Goal: Information Seeking & Learning: Learn about a topic

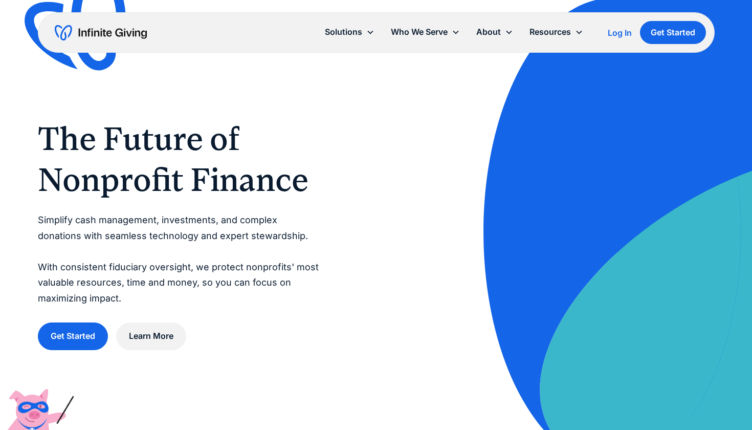
click at [542, 37] on div "Resources" at bounding box center [550, 32] width 41 height 14
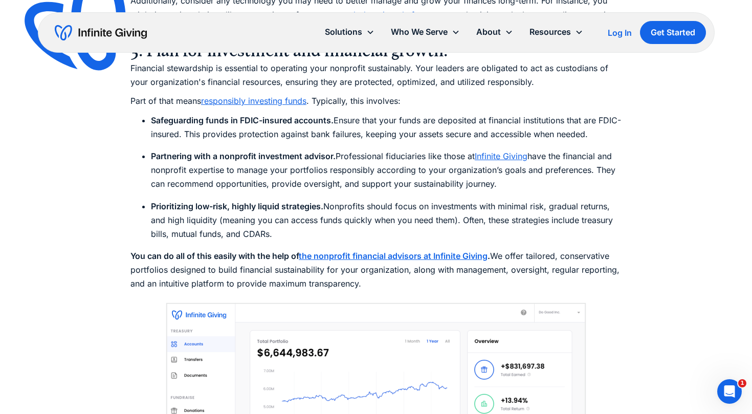
scroll to position [479, 0]
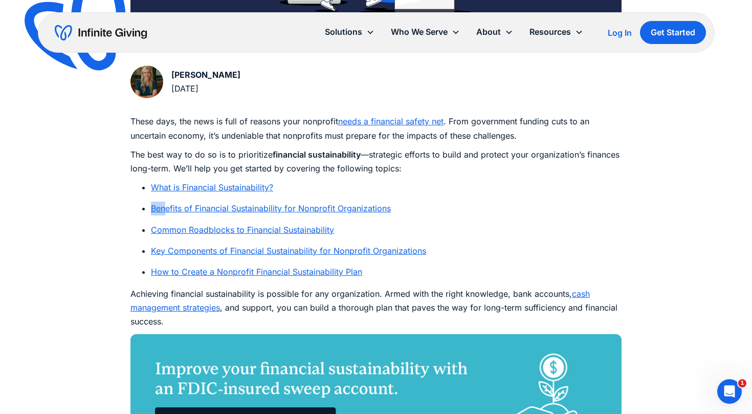
click at [339, 205] on link "Benefits of Financial Sustainability for Nonprofit Organizations" at bounding box center [271, 208] width 240 height 10
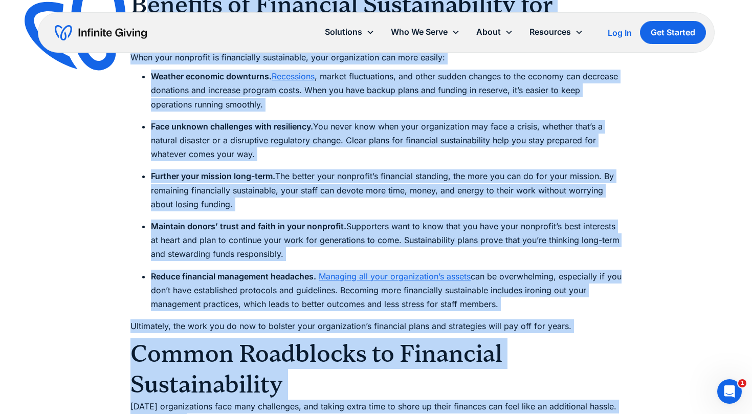
scroll to position [1490, 0]
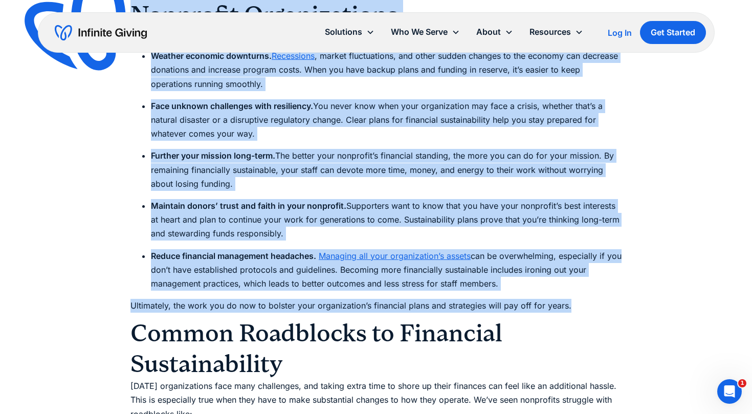
drag, startPoint x: 143, startPoint y: 158, endPoint x: 575, endPoint y: 305, distance: 456.5
copy div "enefits of Financial Sustainability for Nonprofit Organizations When your nonpr…"
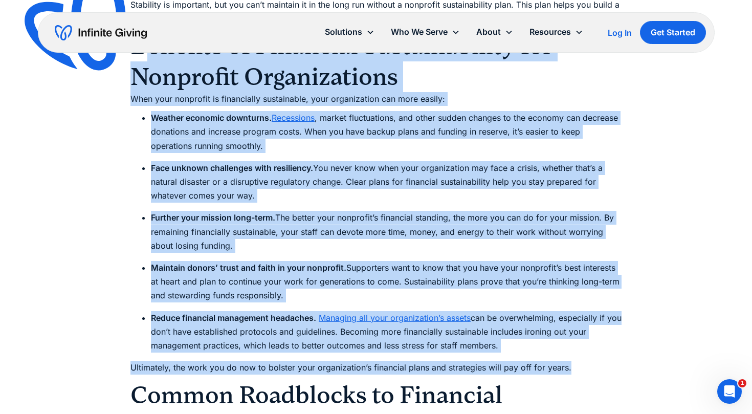
scroll to position [1425, 0]
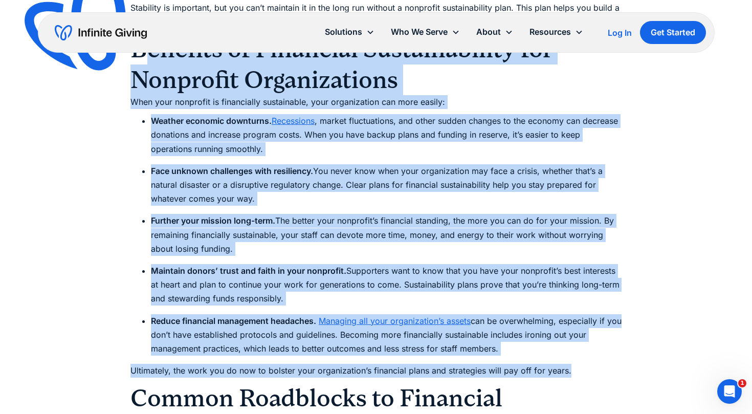
copy div "enefits of Financial Sustainability for Nonprofit Organizations When your nonpr…"
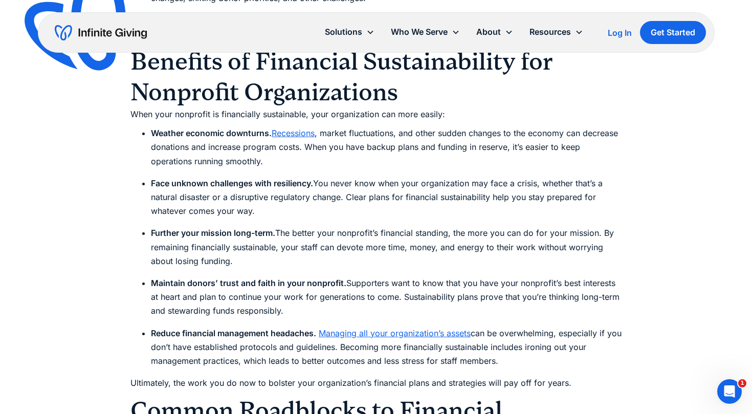
scroll to position [1415, 0]
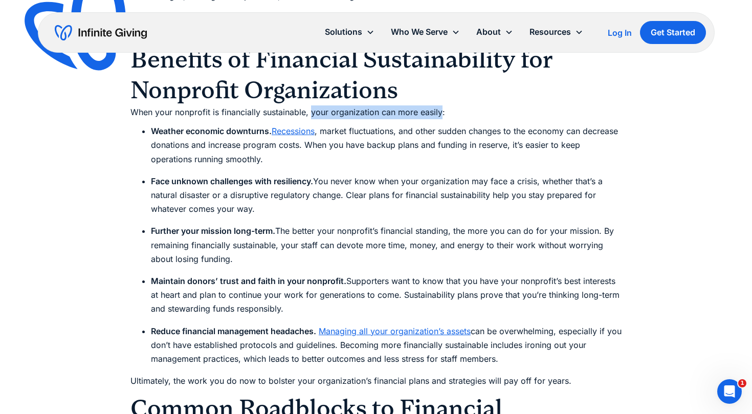
drag, startPoint x: 442, startPoint y: 107, endPoint x: 312, endPoint y: 111, distance: 130.0
click at [312, 111] on p "When your nonprofit is financially sustainable, your organization can more easi…" at bounding box center [375, 112] width 491 height 14
copy p "your organization can more easily"
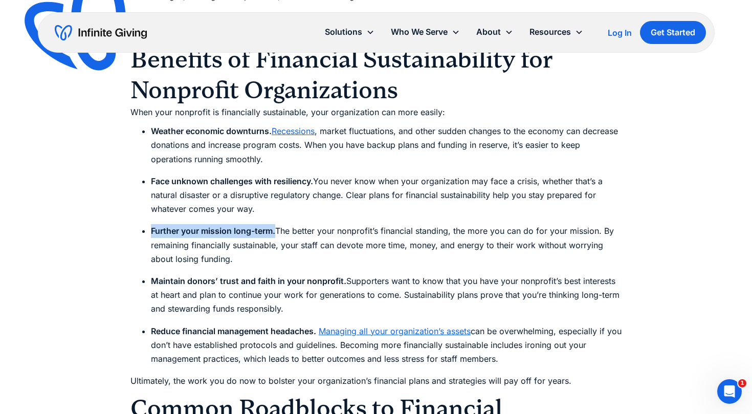
drag, startPoint x: 277, startPoint y: 227, endPoint x: 150, endPoint y: 223, distance: 127.5
click at [150, 224] on ul "Further your mission long-term. The better your nonprofit’s financial standing,…" at bounding box center [375, 245] width 491 height 42
copy strong "Further your mission long-term."
click at [324, 232] on li "Further your mission long-term. The better your nonprofit’s financial standing,…" at bounding box center [386, 245] width 471 height 42
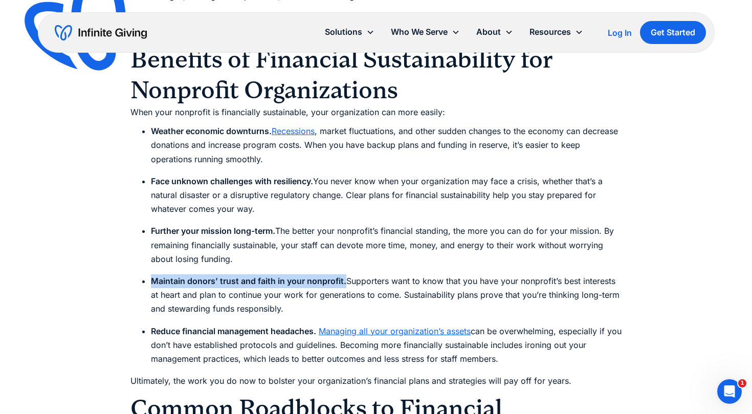
drag, startPoint x: 344, startPoint y: 276, endPoint x: 149, endPoint y: 272, distance: 194.5
click at [149, 274] on ul "Maintain donors’ trust and faith in your nonprofit. Supporters want to know tha…" at bounding box center [375, 295] width 491 height 42
copy strong "Maintain donors’ trust and faith in your nonprofit."
click at [269, 279] on strong "Maintain donors’ trust and faith in your nonprofit." at bounding box center [248, 281] width 195 height 10
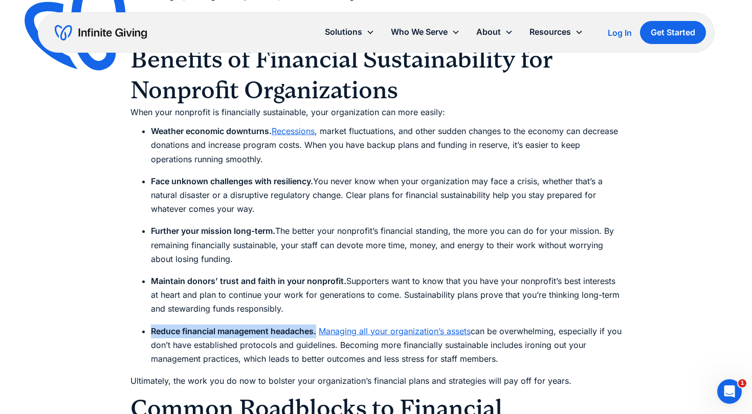
drag, startPoint x: 319, startPoint y: 329, endPoint x: 152, endPoint y: 327, distance: 166.8
click at [152, 327] on li "Reduce financial management headaches. Managing all your organization’s assets …" at bounding box center [386, 345] width 471 height 42
copy strong "Reduce financial management headaches."
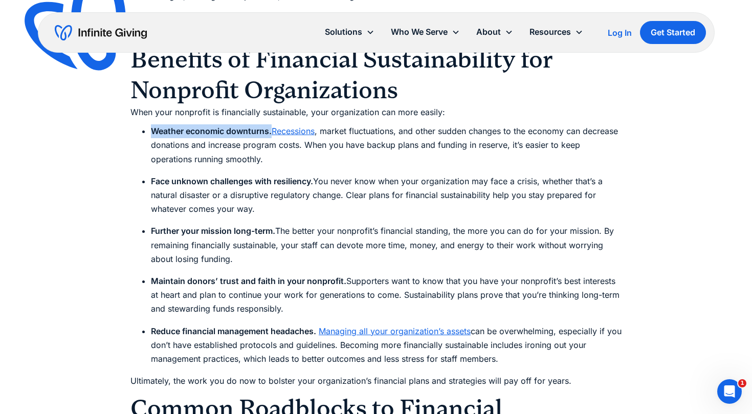
drag, startPoint x: 271, startPoint y: 124, endPoint x: 149, endPoint y: 126, distance: 121.8
click at [149, 126] on ul "Weather economic downturns. Recessions , market fluctuations, and other sudden …" at bounding box center [375, 145] width 491 height 42
copy strong "Weather economic downturns."
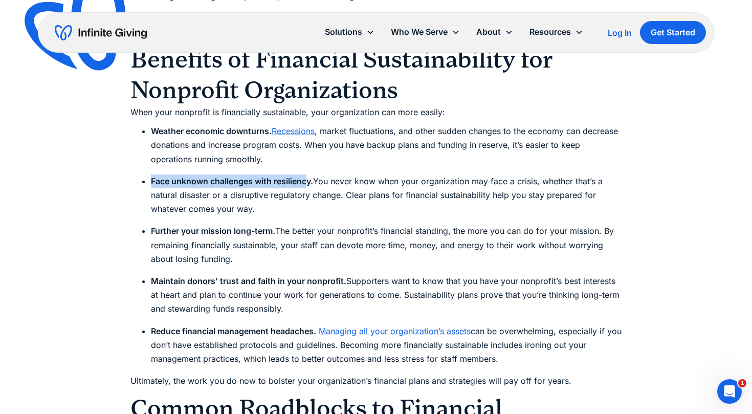
drag, startPoint x: 307, startPoint y: 174, endPoint x: 151, endPoint y: 174, distance: 155.6
click at [151, 176] on strong "Face unknown challenges with resiliency." at bounding box center [232, 181] width 162 height 10
copy strong "Face unknown challenges with resilienc"
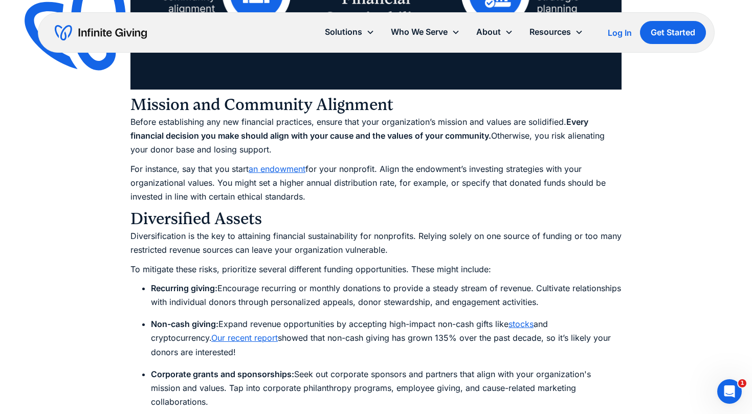
scroll to position [2071, 0]
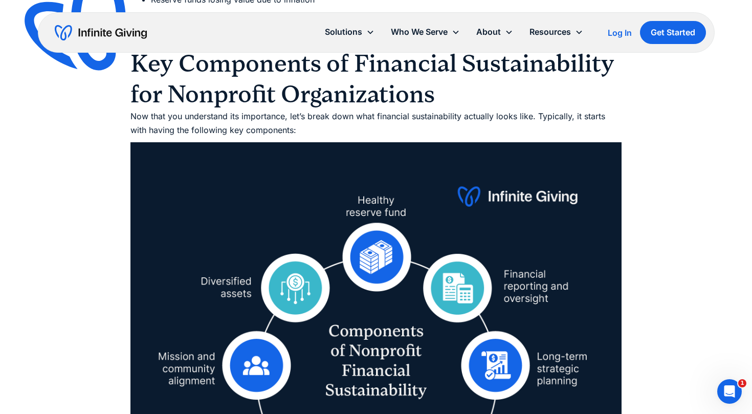
click at [136, 56] on img at bounding box center [84, 28] width 135 height 131
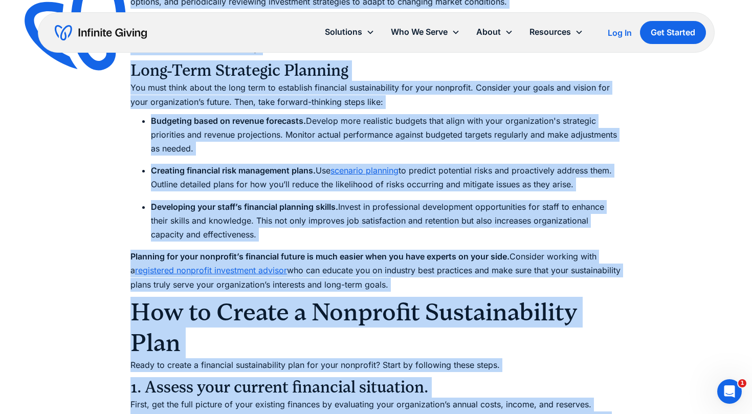
scroll to position [3691, 0]
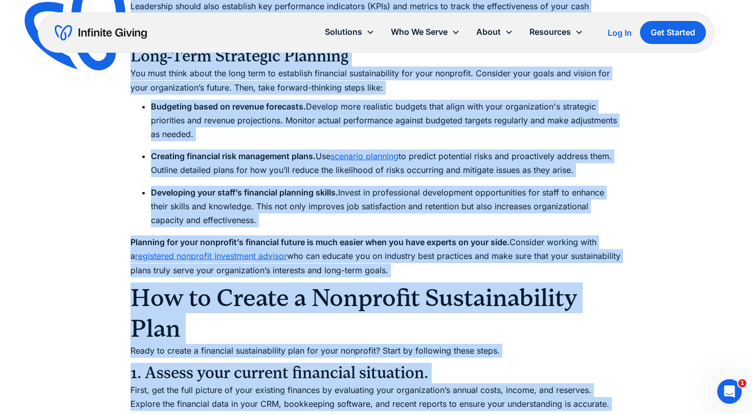
drag, startPoint x: 181, startPoint y: 134, endPoint x: 393, endPoint y: 258, distance: 245.9
copy div "Key Components of Financial Sustainability for Nonprofit Organizations Now that…"
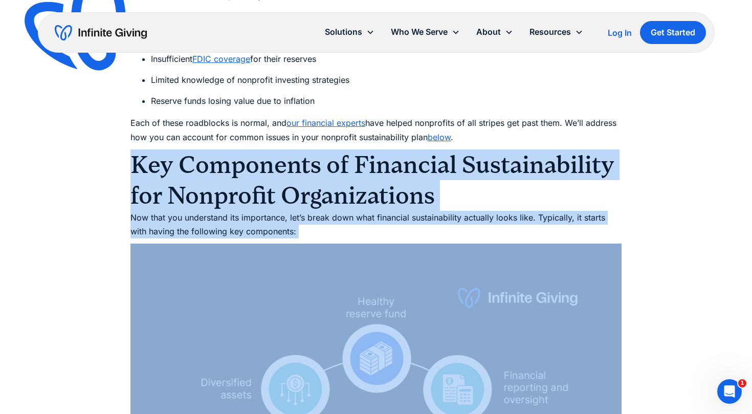
scroll to position [2112, 0]
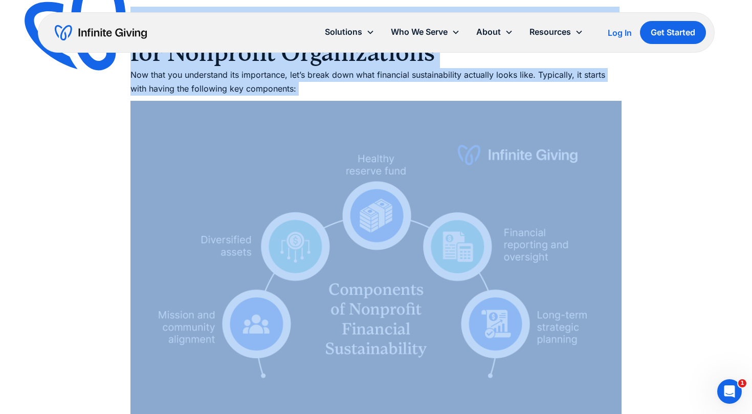
copy div "Key Components of Financial Sustainability for Nonprofit Organizations Now that…"
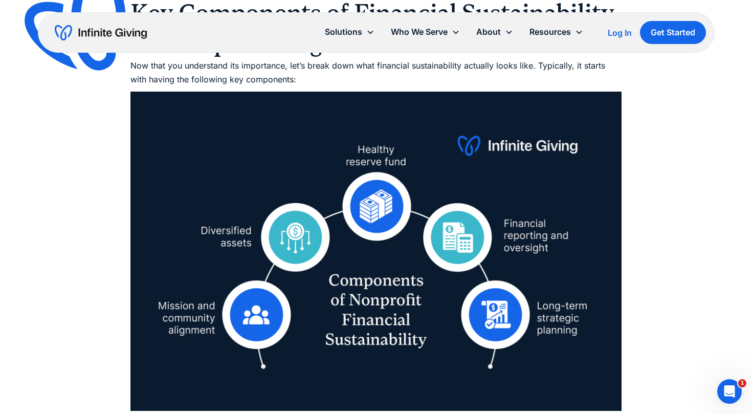
scroll to position [2439, 0]
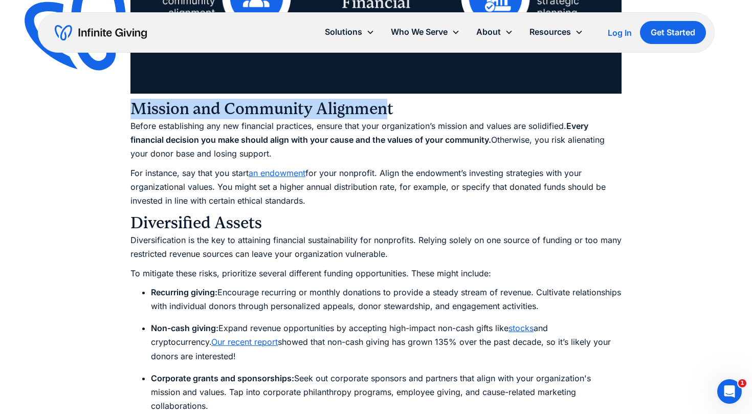
drag, startPoint x: 389, startPoint y: 100, endPoint x: 127, endPoint y: 102, distance: 262.0
click at [127, 102] on div "Ultimate Guides Financial Sustainability Guide for Nonprofit Organizations Fina…" at bounding box center [376, 411] width 752 height 5701
drag, startPoint x: 493, startPoint y: 136, endPoint x: 569, endPoint y: 115, distance: 78.6
click at [569, 121] on strong "Every financial decision you make should align with your cause and the values o…" at bounding box center [359, 133] width 458 height 24
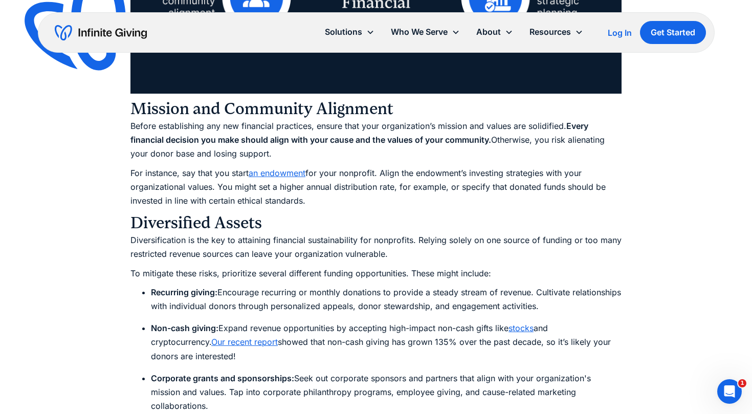
click at [296, 213] on h3 "Diversified Assets" at bounding box center [375, 223] width 491 height 20
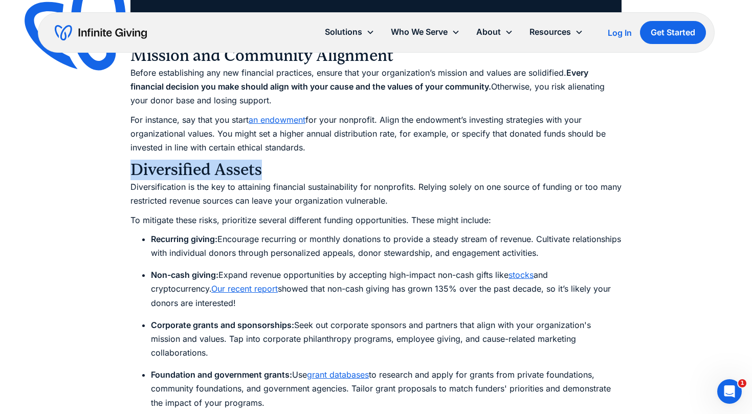
drag, startPoint x: 255, startPoint y: 167, endPoint x: 130, endPoint y: 167, distance: 124.9
click at [130, 167] on h3 "Diversified Assets" at bounding box center [375, 170] width 491 height 20
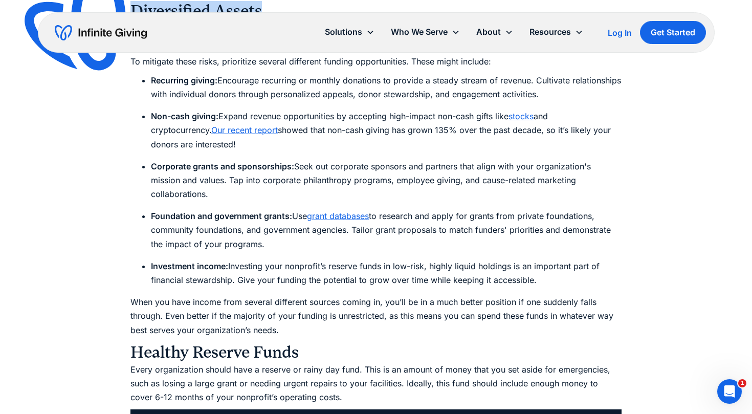
scroll to position [2657, 0]
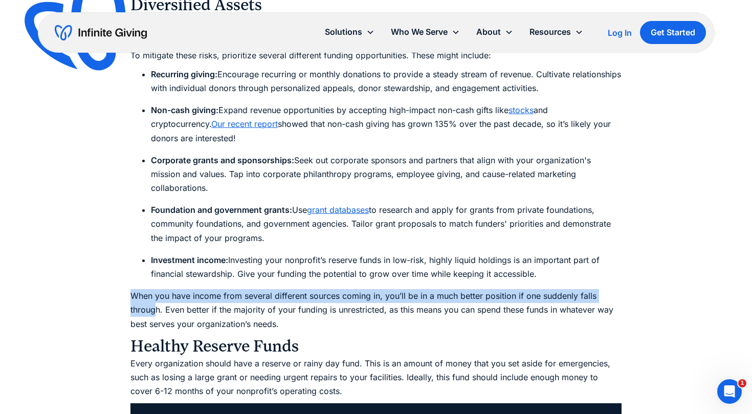
drag, startPoint x: 157, startPoint y: 300, endPoint x: 129, endPoint y: 291, distance: 29.6
click at [129, 291] on div "Ultimate Guides Financial Sustainability Guide for Nonprofit Organizations Fina…" at bounding box center [376, 193] width 752 height 5701
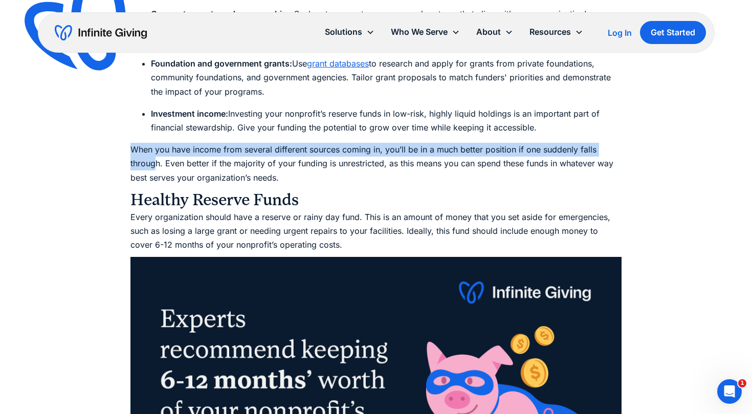
scroll to position [2833, 0]
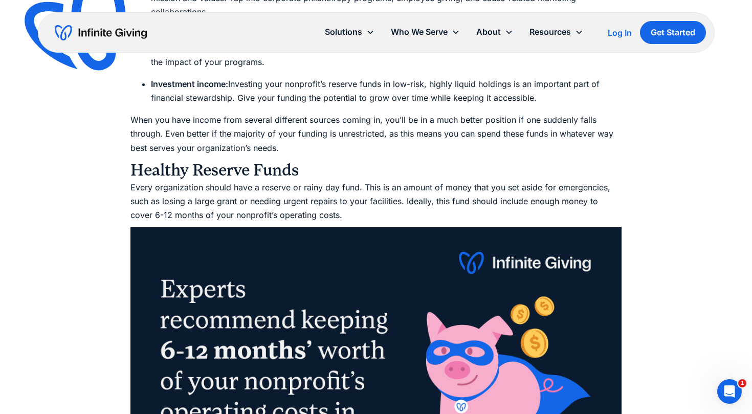
click at [302, 160] on h3 "Healthy Reserve Funds" at bounding box center [375, 170] width 491 height 20
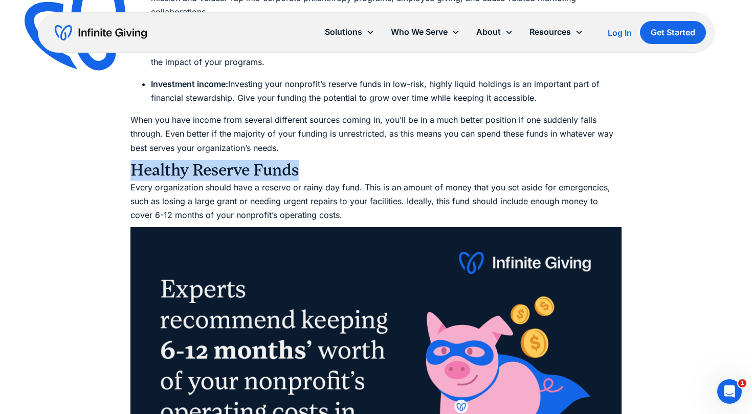
drag, startPoint x: 304, startPoint y: 159, endPoint x: 128, endPoint y: 160, distance: 176.5
click at [128, 160] on div "Ultimate Guides Financial Sustainability Guide for Nonprofit Organizations Fina…" at bounding box center [376, 17] width 752 height 5701
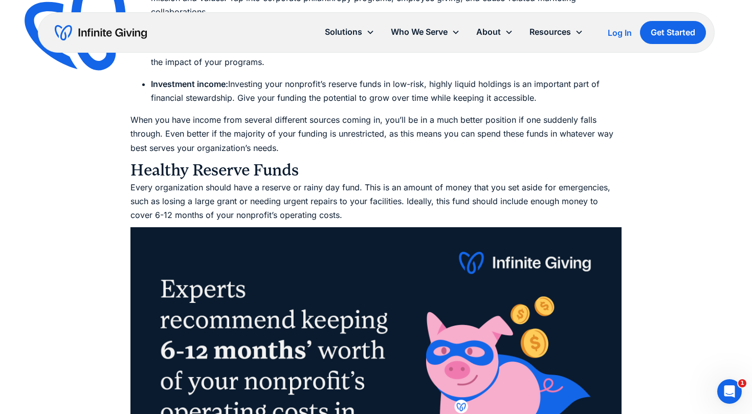
click at [331, 182] on p "Every organization should have a reserve or rainy day fund. This is an amount o…" at bounding box center [375, 202] width 491 height 42
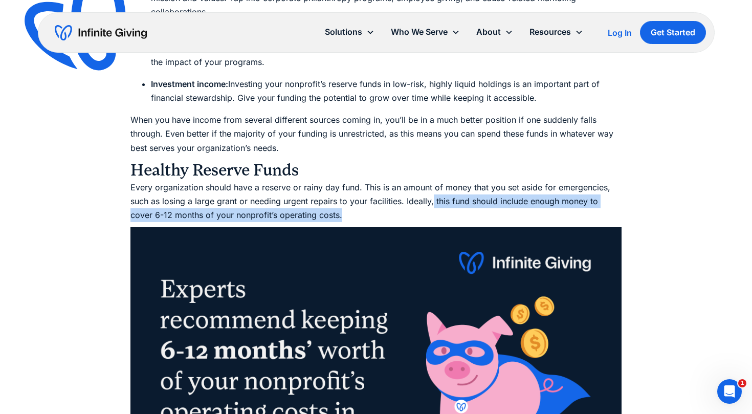
drag, startPoint x: 429, startPoint y: 205, endPoint x: 433, endPoint y: 191, distance: 14.6
click at [433, 191] on p "Every organization should have a reserve or rainy day fund. This is an amount o…" at bounding box center [375, 202] width 491 height 42
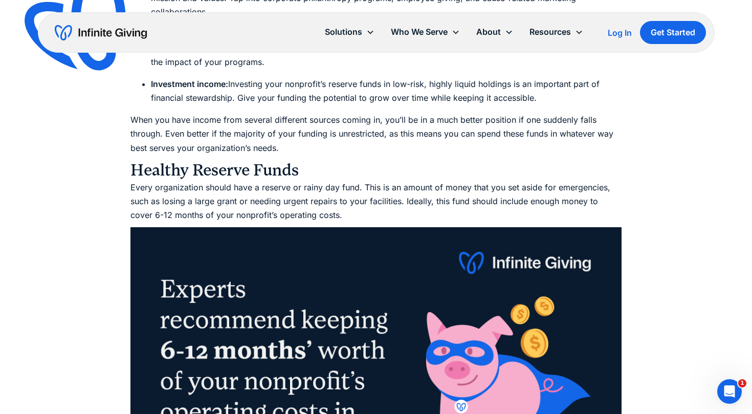
click at [355, 187] on p "Every organization should have a reserve or rainy day fund. This is an amount o…" at bounding box center [375, 202] width 491 height 42
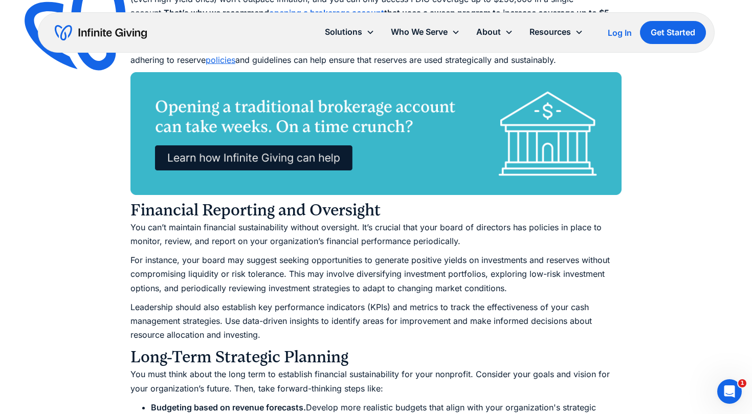
scroll to position [3380, 0]
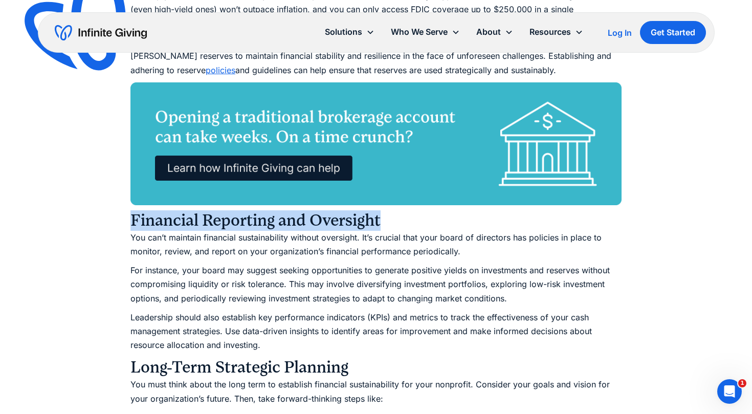
drag, startPoint x: 382, startPoint y: 208, endPoint x: 132, endPoint y: 206, distance: 250.2
click at [132, 210] on h3 "Financial Reporting and Oversight" at bounding box center [375, 220] width 491 height 20
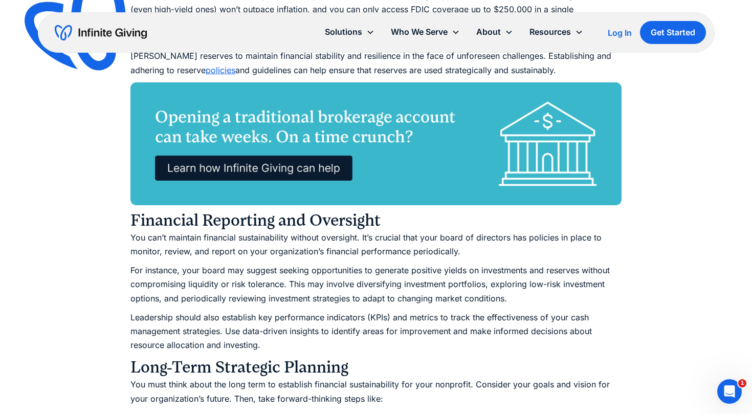
click at [257, 265] on p "For instance, your board may suggest seeking opportunities to generate positive…" at bounding box center [375, 285] width 491 height 42
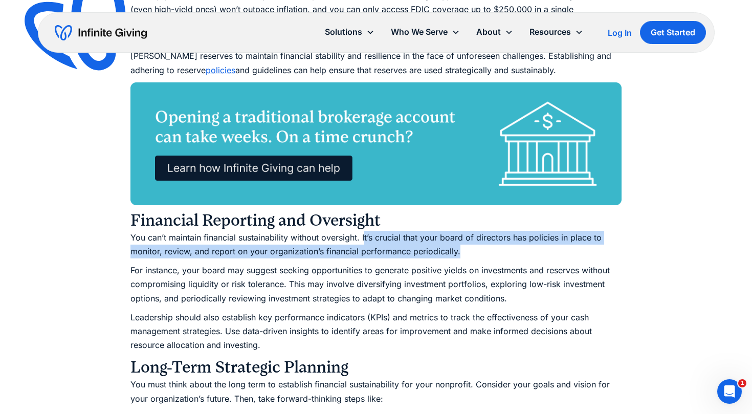
drag, startPoint x: 474, startPoint y: 241, endPoint x: 365, endPoint y: 227, distance: 109.9
click at [365, 231] on p "You can’t maintain financial sustainability without oversight. It’s crucial tha…" at bounding box center [375, 245] width 491 height 28
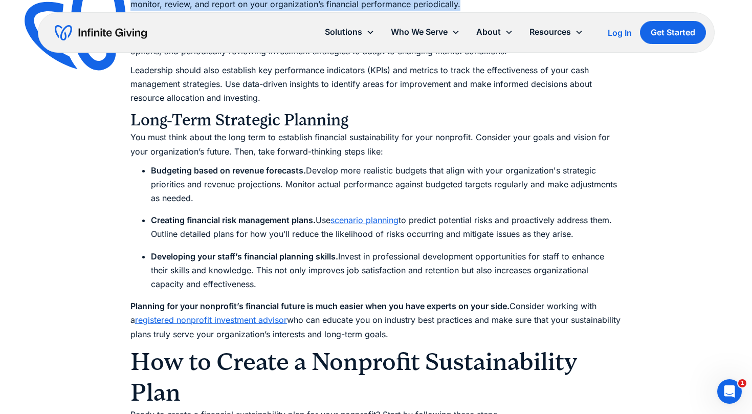
scroll to position [3622, 0]
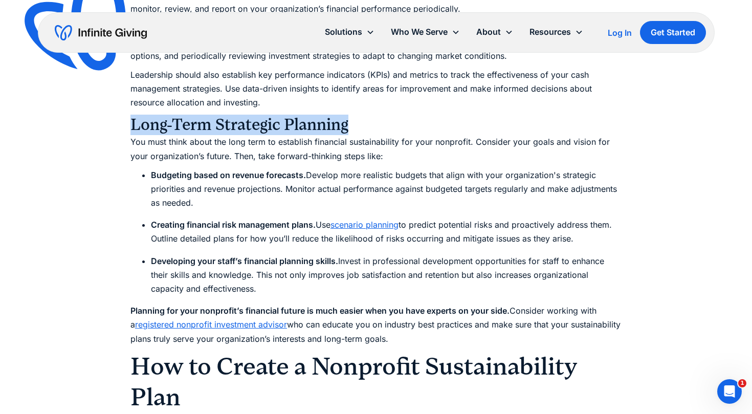
drag, startPoint x: 362, startPoint y: 115, endPoint x: 119, endPoint y: 114, distance: 243.1
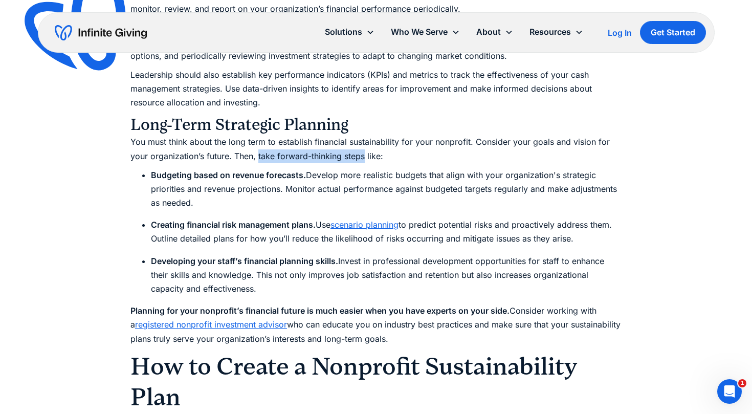
drag, startPoint x: 362, startPoint y: 145, endPoint x: 258, endPoint y: 145, distance: 104.4
click at [258, 145] on p "You must think about the long term to establish financial sustainability for yo…" at bounding box center [375, 149] width 491 height 28
click at [509, 305] on strong "Planning for your nonprofit’s financial future is much easier when you have exp…" at bounding box center [319, 310] width 379 height 10
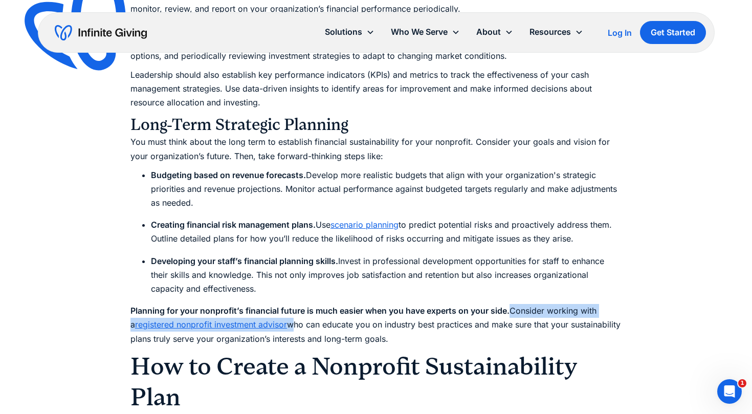
drag, startPoint x: 512, startPoint y: 297, endPoint x: 287, endPoint y: 315, distance: 225.9
click at [287, 315] on p "Planning for your nonprofit’s financial future is much easier when you have exp…" at bounding box center [375, 325] width 491 height 42
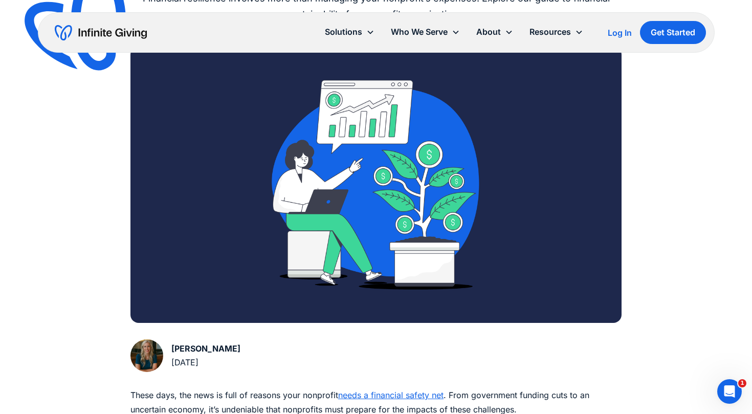
scroll to position [206, 0]
